Goal: Transaction & Acquisition: Download file/media

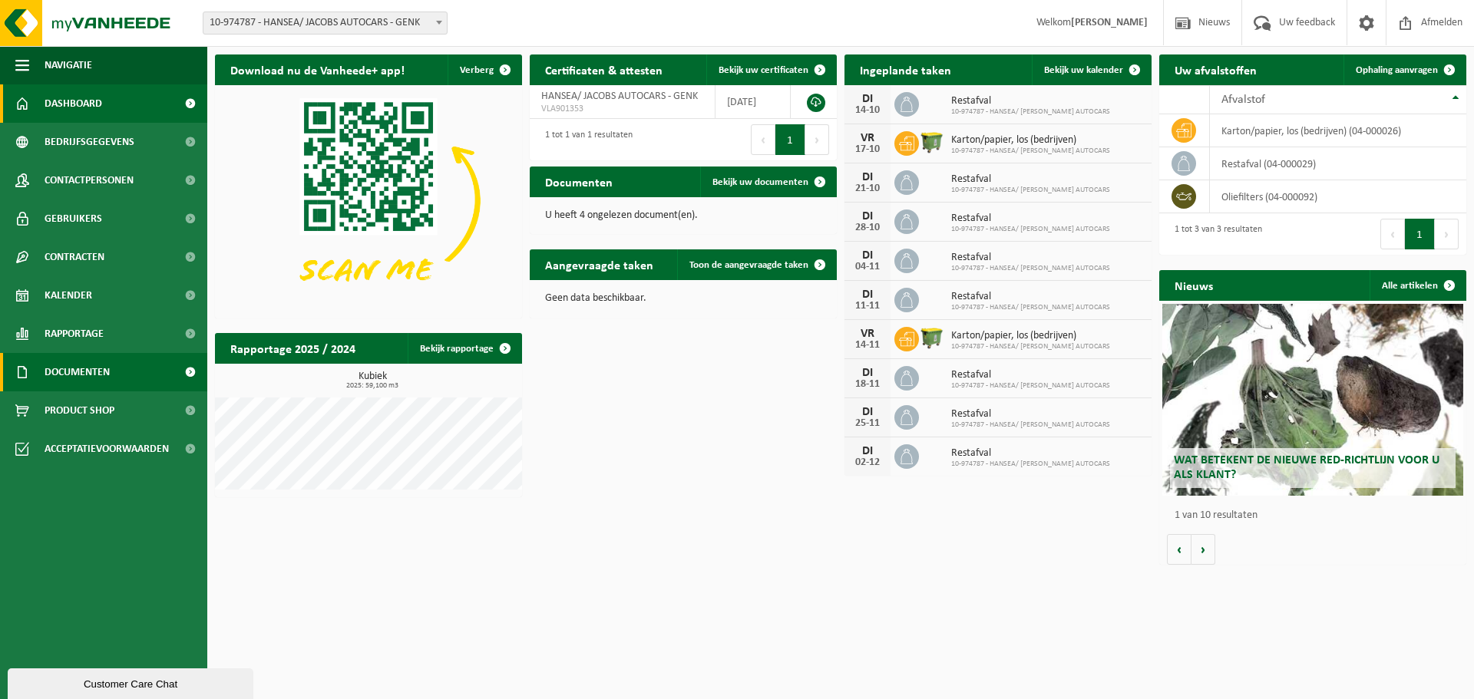
click at [71, 366] on span "Documenten" at bounding box center [77, 372] width 65 height 38
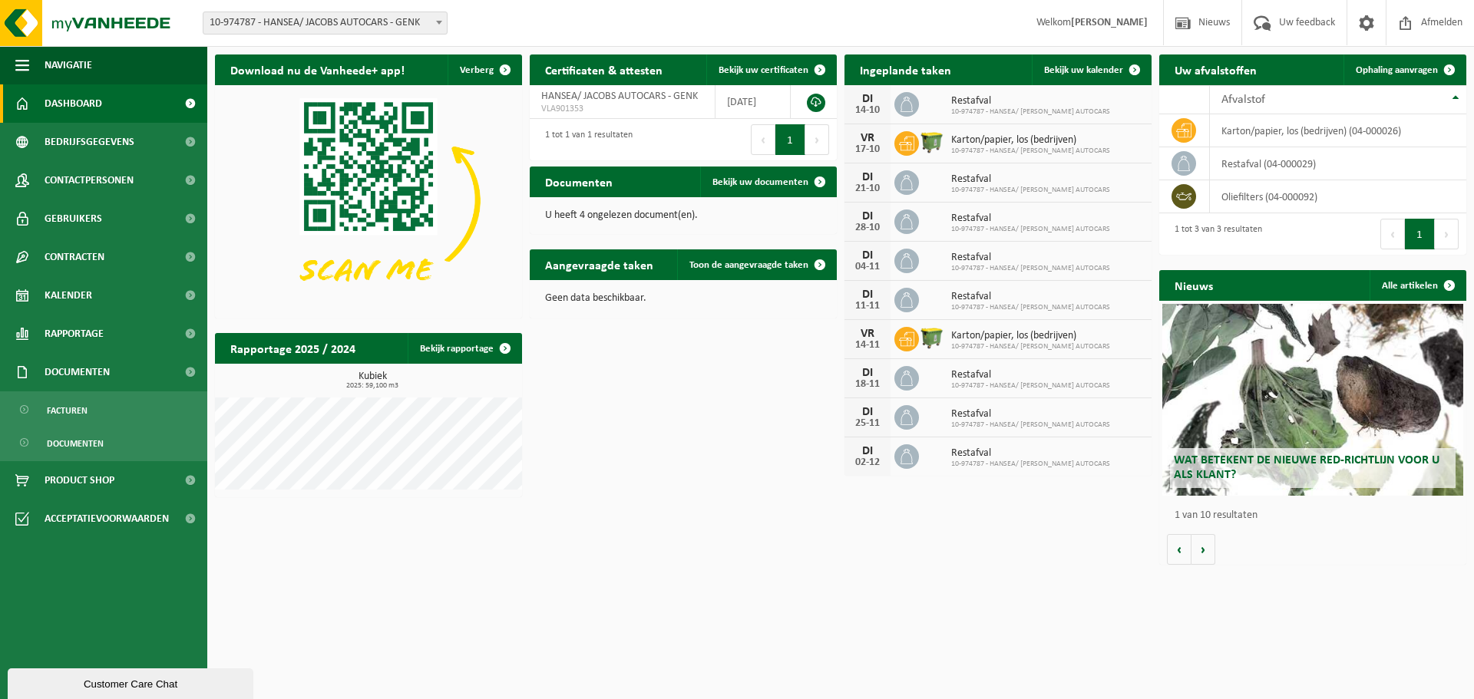
drag, startPoint x: 81, startPoint y: 408, endPoint x: 145, endPoint y: 392, distance: 65.9
click at [81, 409] on span "Facturen" at bounding box center [67, 410] width 41 height 29
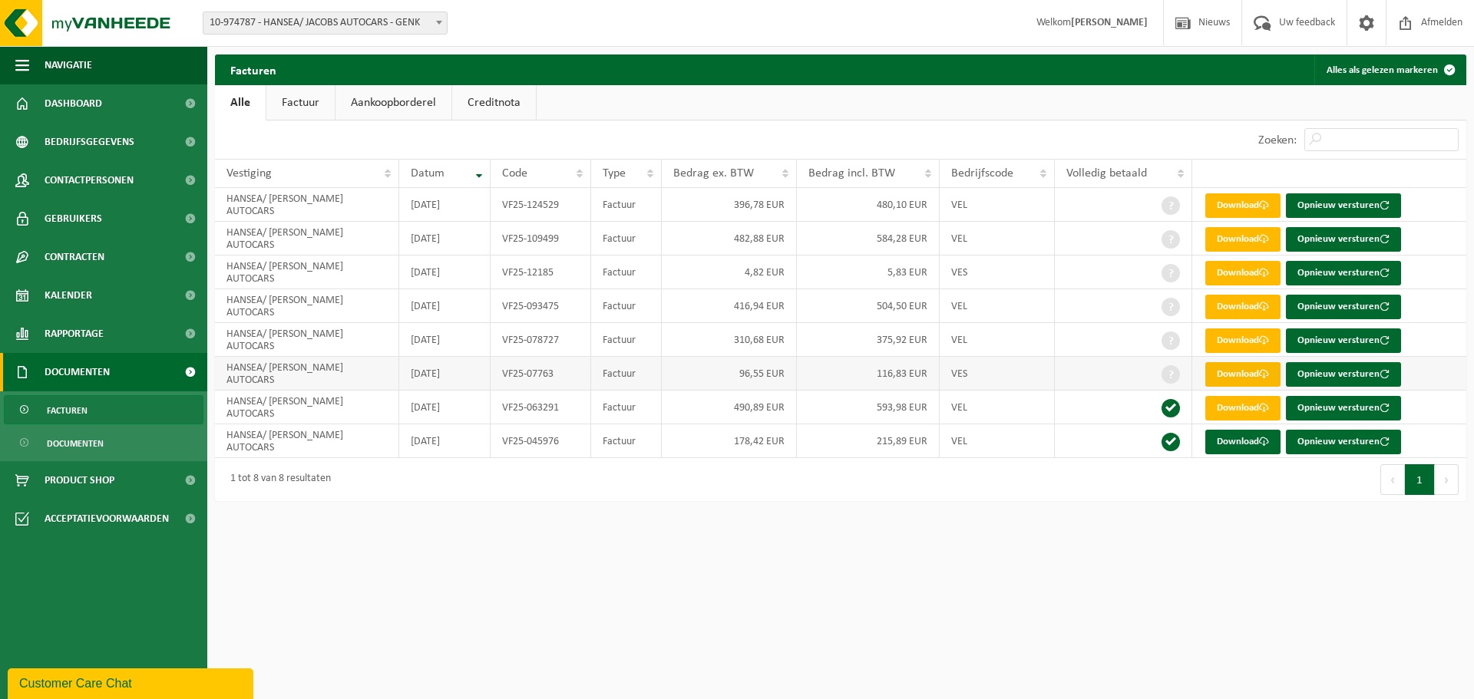
click at [1229, 375] on link "Download" at bounding box center [1242, 374] width 75 height 25
click at [1245, 342] on link "Download" at bounding box center [1242, 341] width 75 height 25
click at [1241, 306] on link "Download" at bounding box center [1242, 307] width 75 height 25
click at [1241, 273] on link "Download" at bounding box center [1242, 273] width 75 height 25
click at [1241, 240] on link "Download" at bounding box center [1242, 239] width 75 height 25
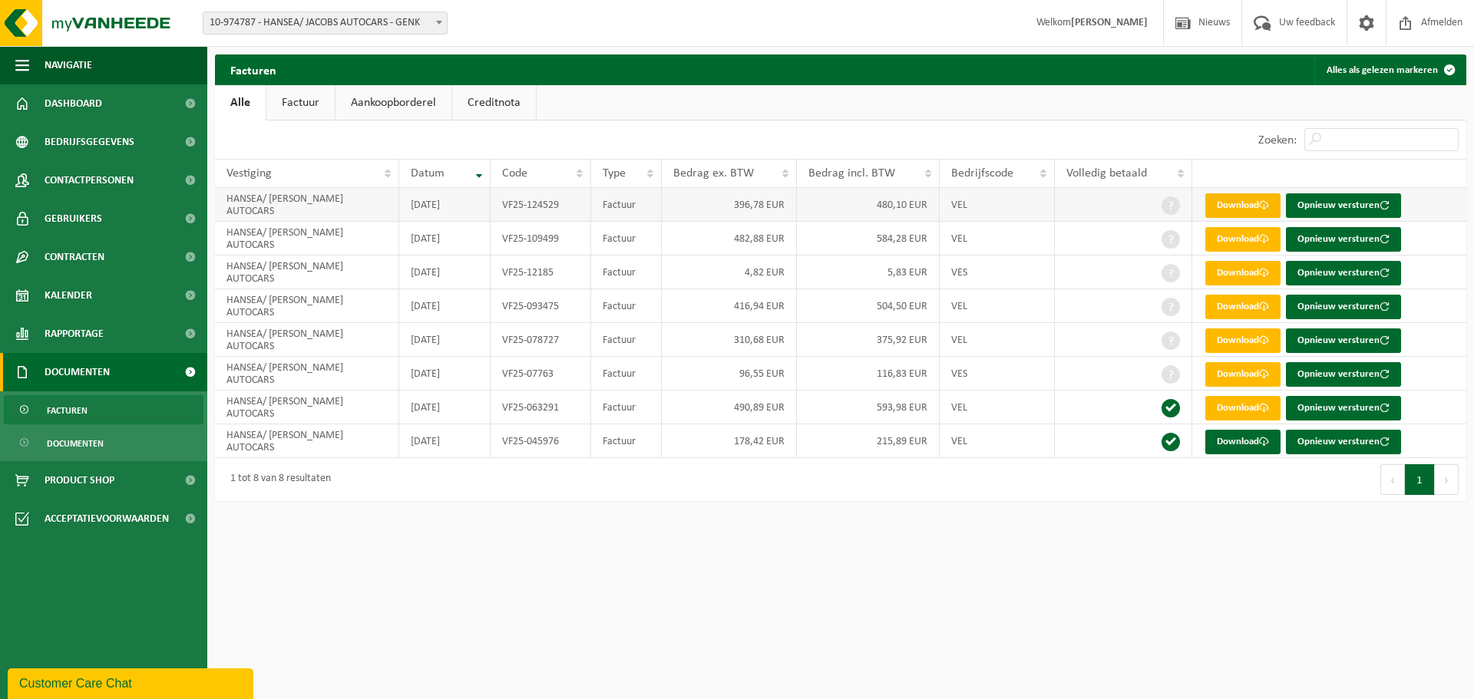
click at [1239, 207] on link "Download" at bounding box center [1242, 205] width 75 height 25
click at [95, 177] on span "Contactpersonen" at bounding box center [89, 180] width 89 height 38
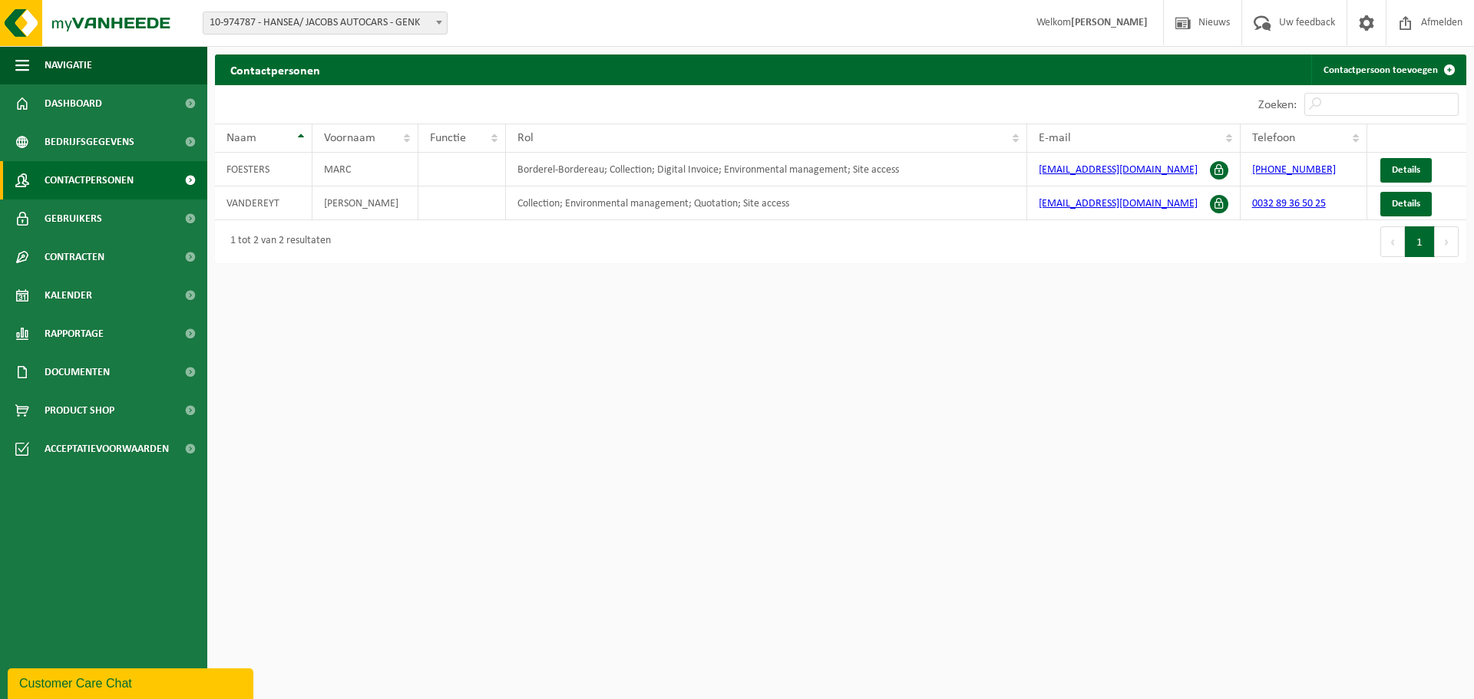
click at [1390, 208] on link "Details" at bounding box center [1405, 204] width 51 height 25
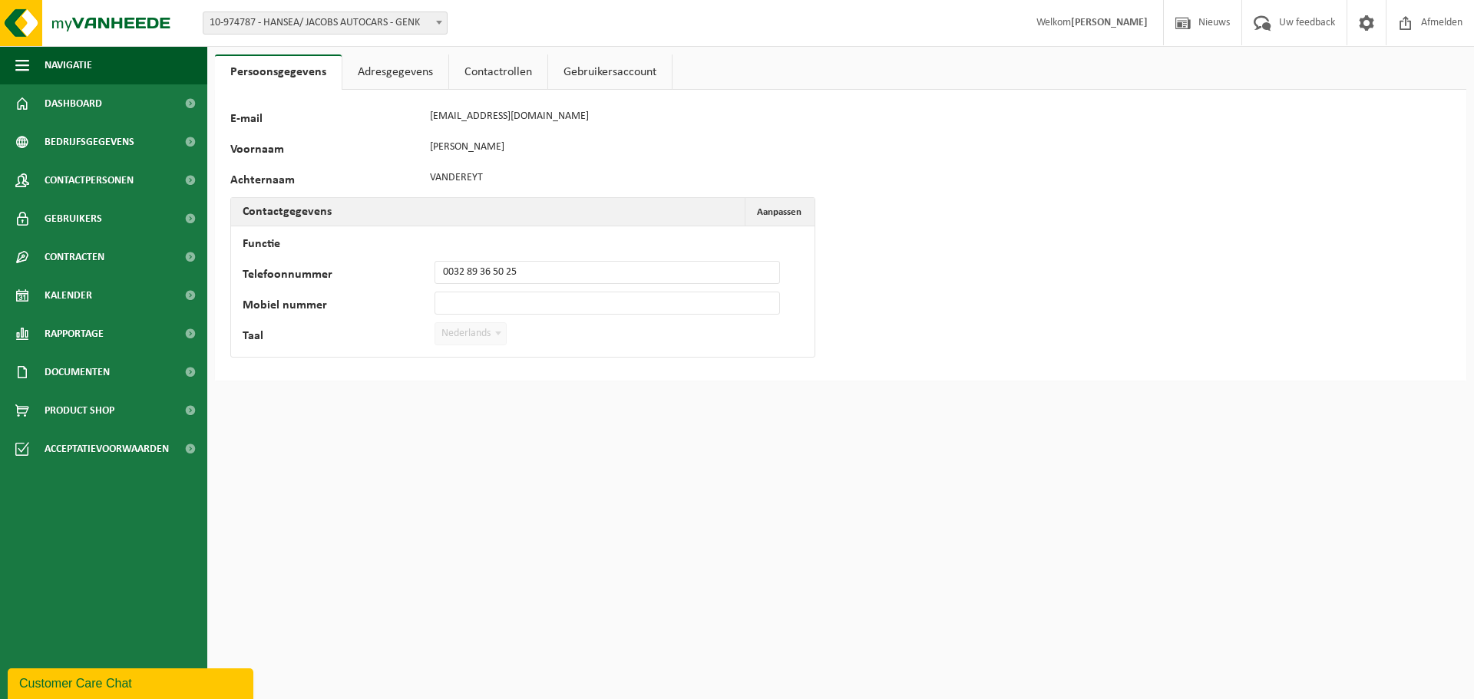
click at [411, 77] on link "Adresgegevens" at bounding box center [395, 72] width 106 height 35
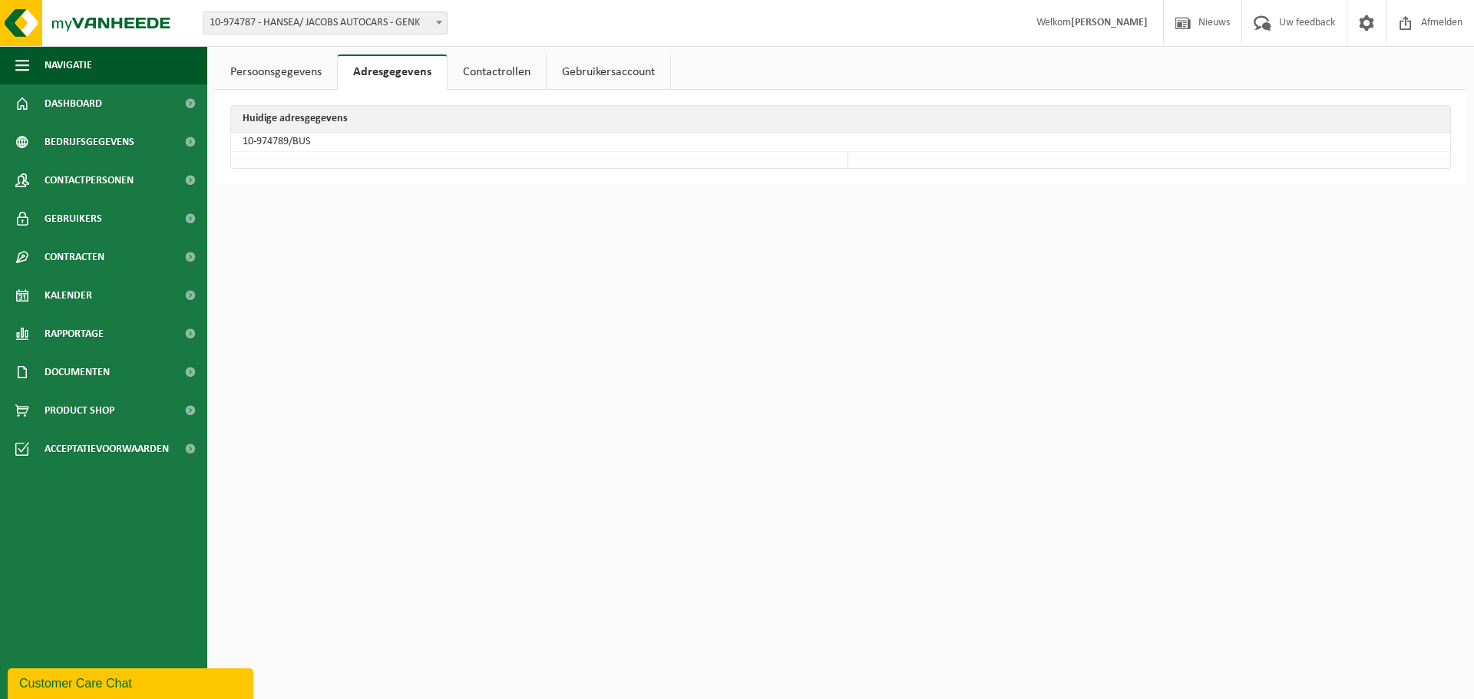
click at [480, 75] on link "Contactrollen" at bounding box center [497, 72] width 98 height 35
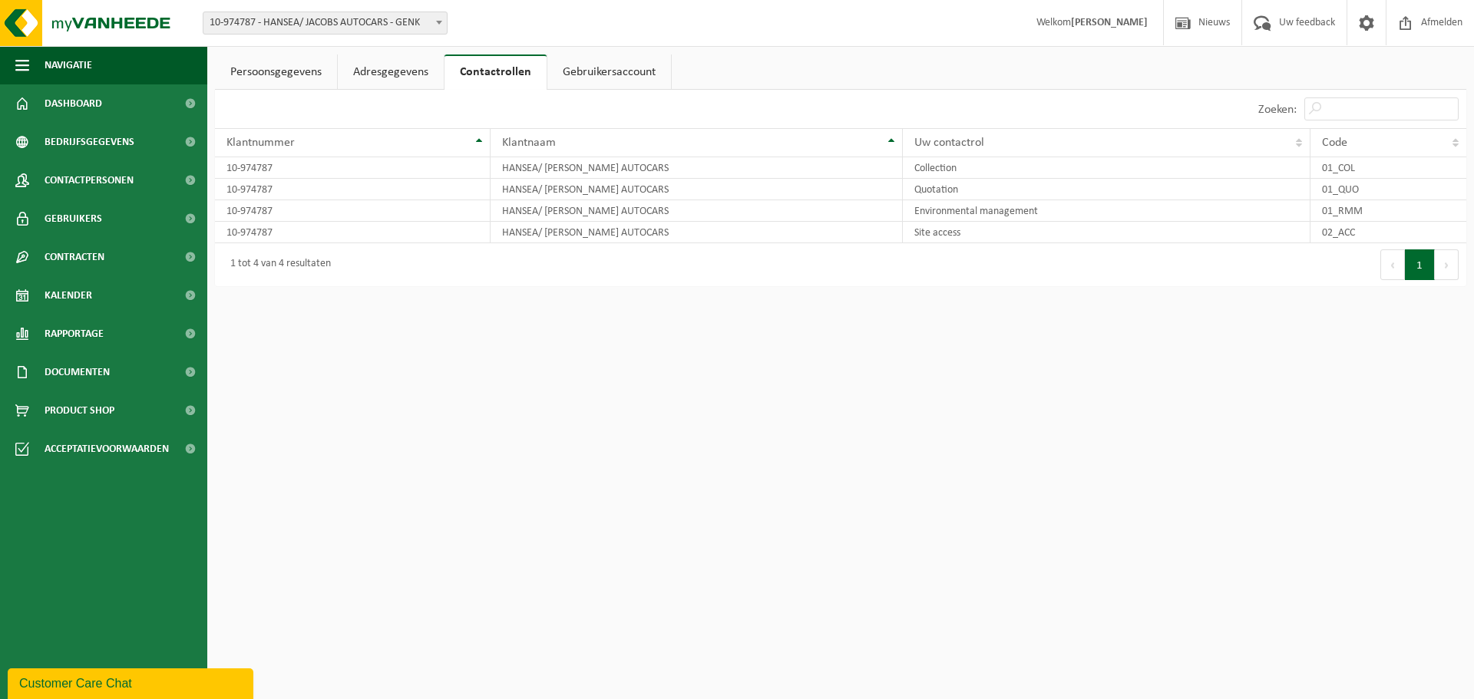
click at [556, 84] on link "Gebruikersaccount" at bounding box center [609, 72] width 124 height 35
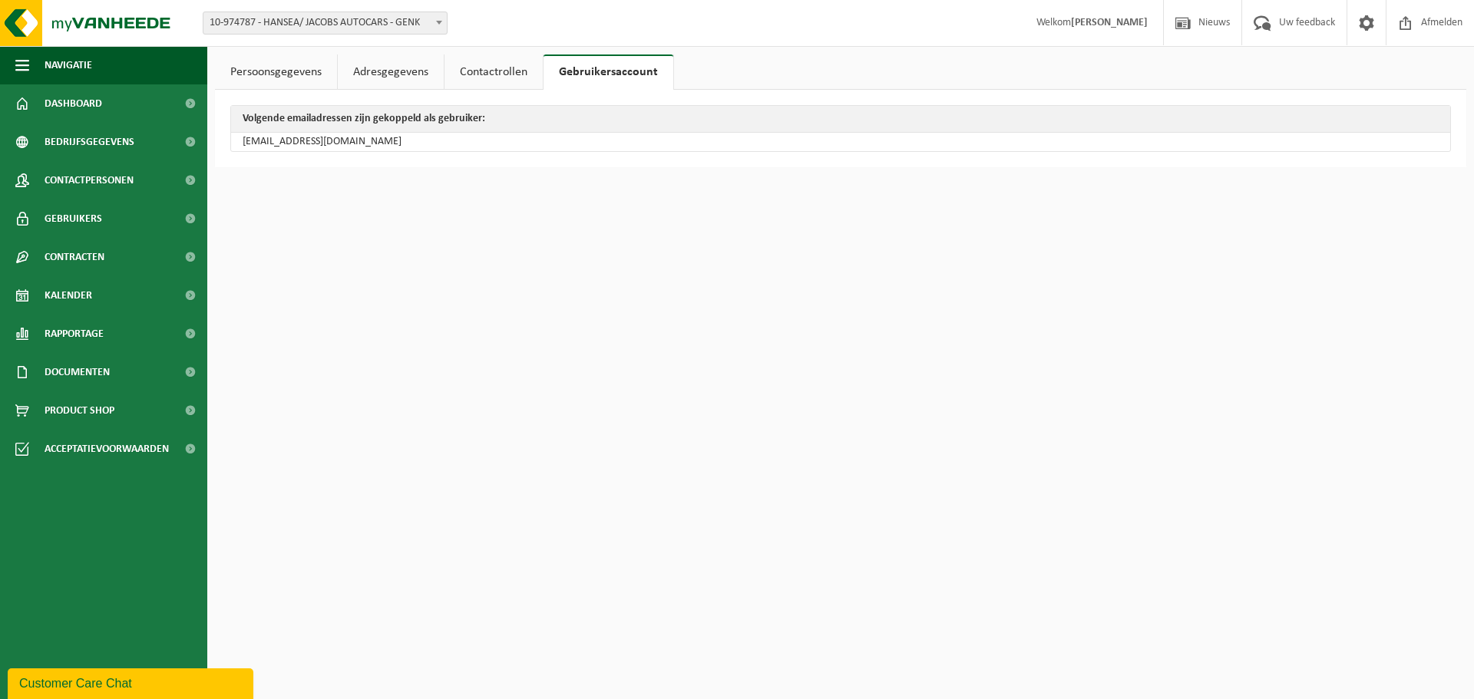
click at [272, 68] on link "Persoonsgegevens" at bounding box center [276, 72] width 122 height 35
